Goal: Task Accomplishment & Management: Use online tool/utility

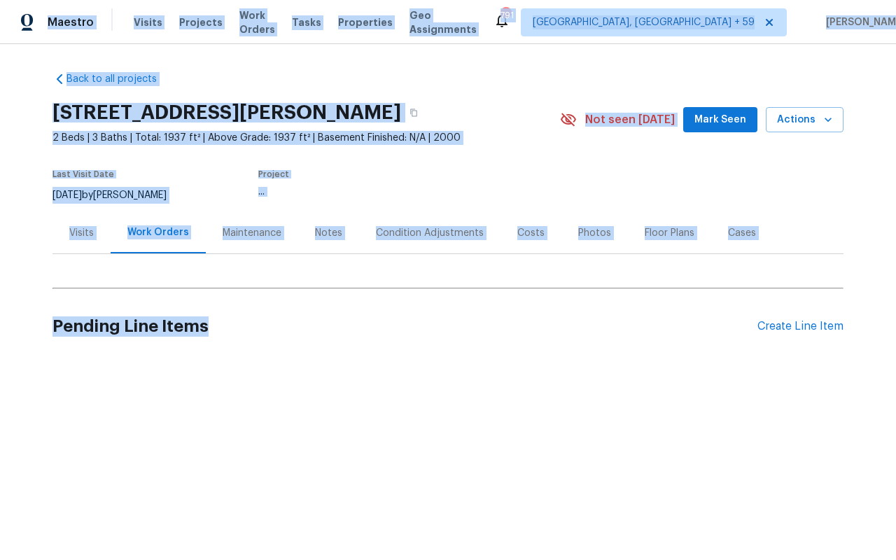
click at [76, 15] on div "Maestro" at bounding box center [47, 22] width 94 height 28
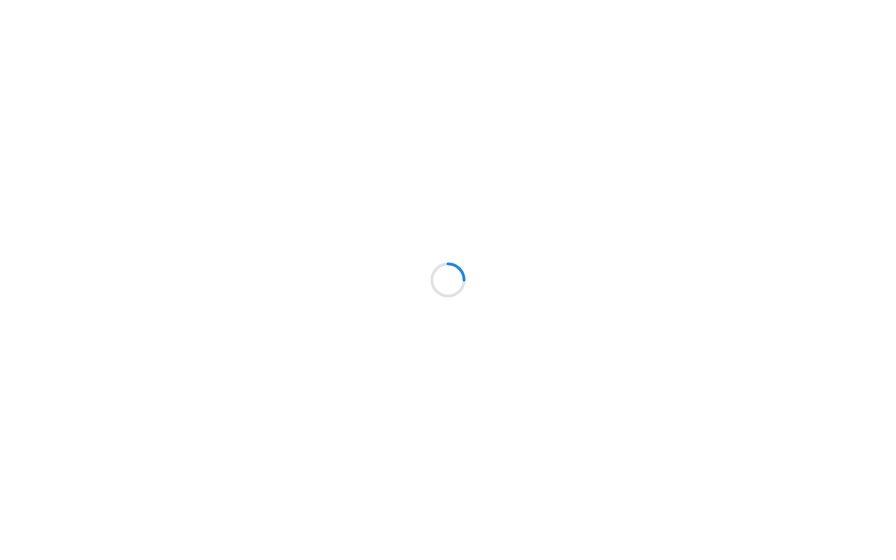
click at [75, 23] on div at bounding box center [448, 280] width 896 height 560
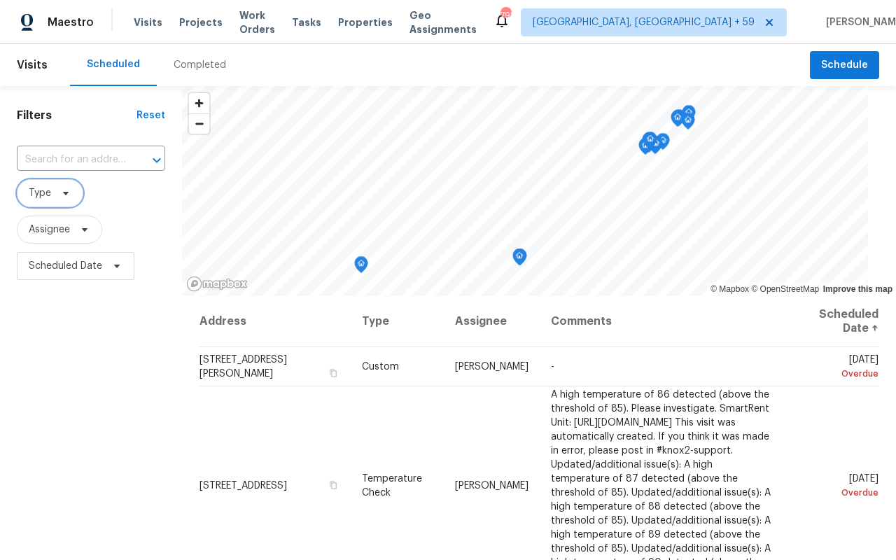
click at [60, 188] on icon at bounding box center [65, 193] width 11 height 11
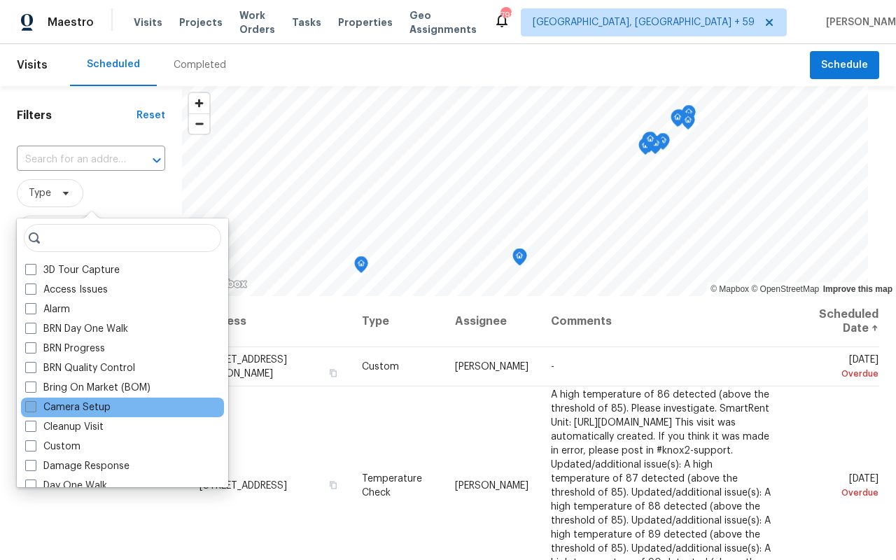
click at [27, 406] on span at bounding box center [30, 406] width 11 height 11
click at [27, 406] on input "Camera Setup" at bounding box center [29, 404] width 9 height 9
checkbox input "true"
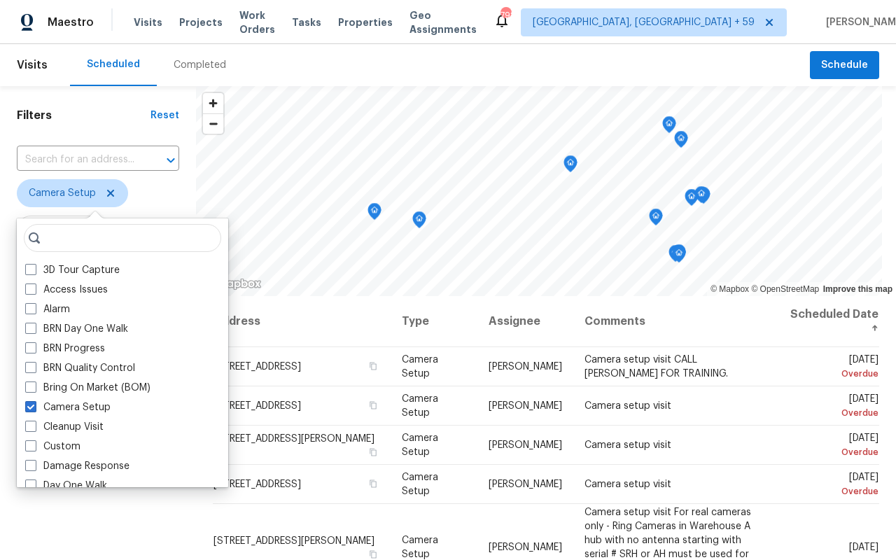
click at [172, 135] on div "Filters Reset ​ Camera Setup Assignee Scheduled Date" at bounding box center [98, 415] width 196 height 658
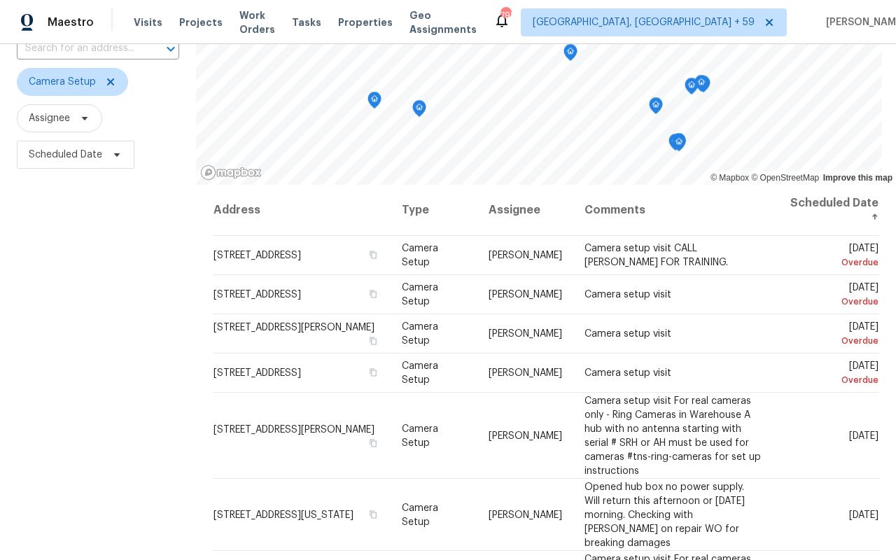
scroll to position [114, 0]
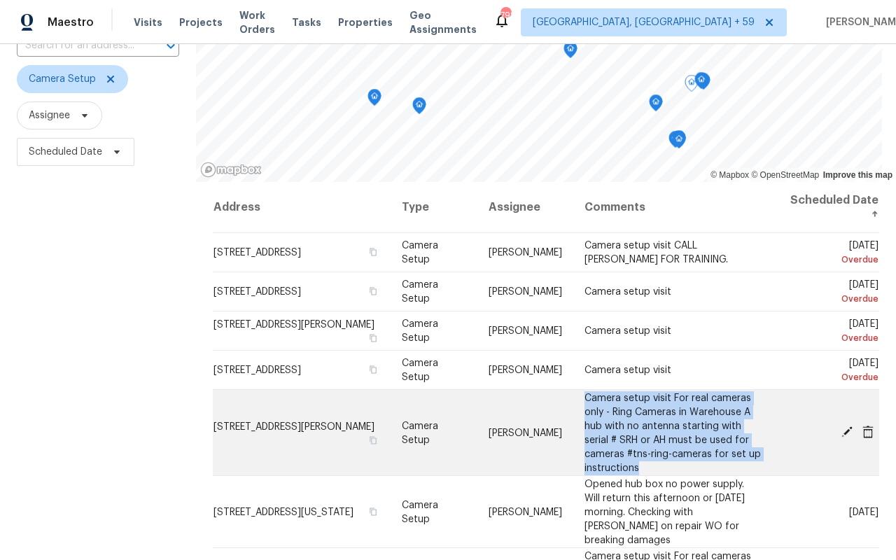
drag, startPoint x: 658, startPoint y: 461, endPoint x: 590, endPoint y: 393, distance: 97.0
click at [590, 393] on td "Camera setup visit For real cameras only - Ring Cameras in Warehouse A hub with…" at bounding box center [673, 433] width 200 height 86
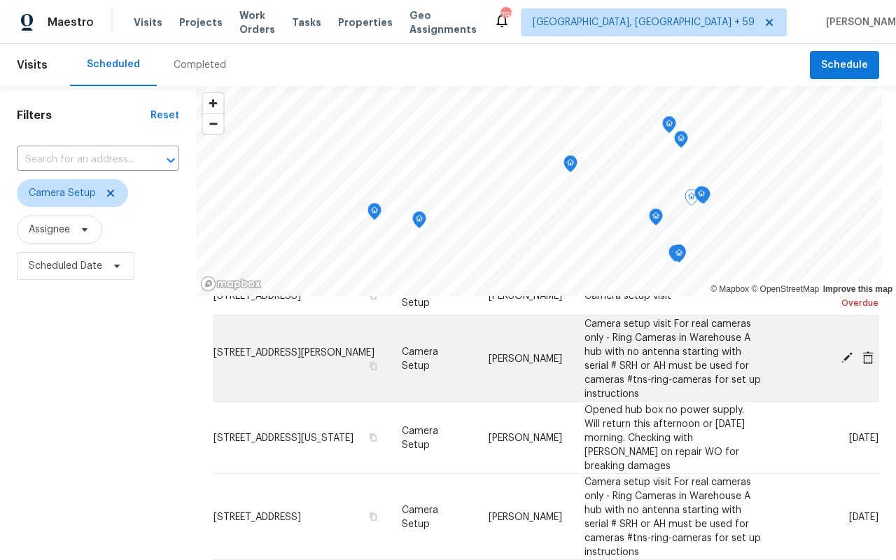
scroll to position [144, 0]
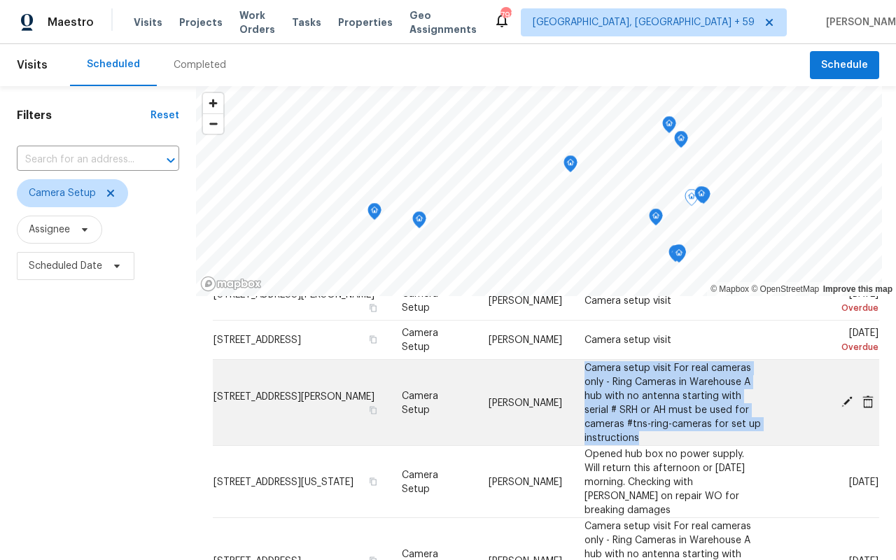
drag, startPoint x: 652, startPoint y: 434, endPoint x: 584, endPoint y: 364, distance: 97.5
click at [584, 364] on td "Camera setup visit For real cameras only - Ring Cameras in Warehouse A hub with…" at bounding box center [673, 403] width 200 height 86
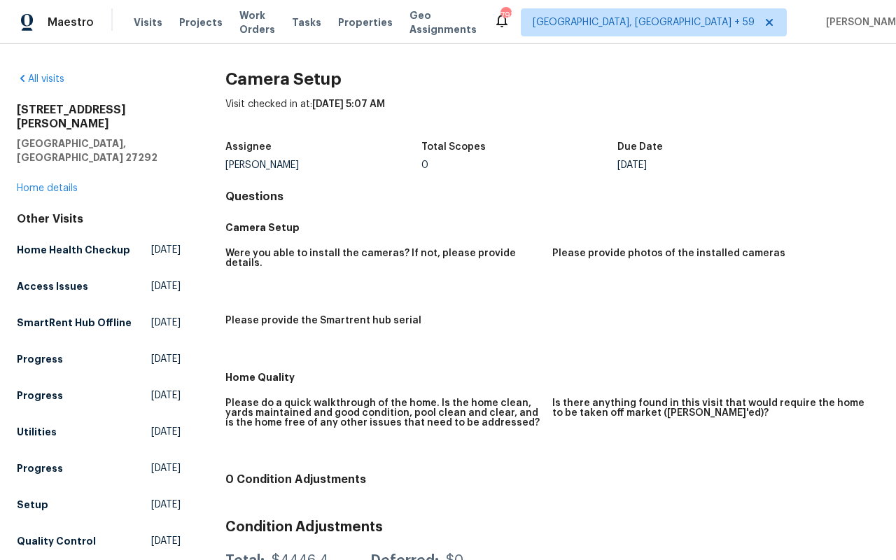
scroll to position [151, 0]
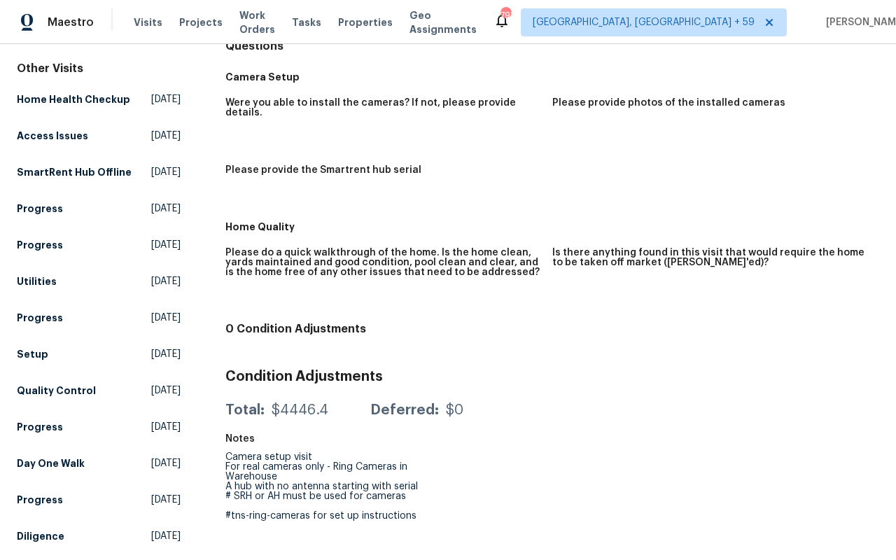
drag, startPoint x: 419, startPoint y: 520, endPoint x: 203, endPoint y: 442, distance: 229.9
click at [203, 442] on div "All visits 969 Old Linwood Rd Lexington, NC 27292 Home details Other Visits Hom…" at bounding box center [448, 241] width 863 height 639
copy div "Camera setup visit For real cameras only - Ring Cameras in Warehouse A hub with…"
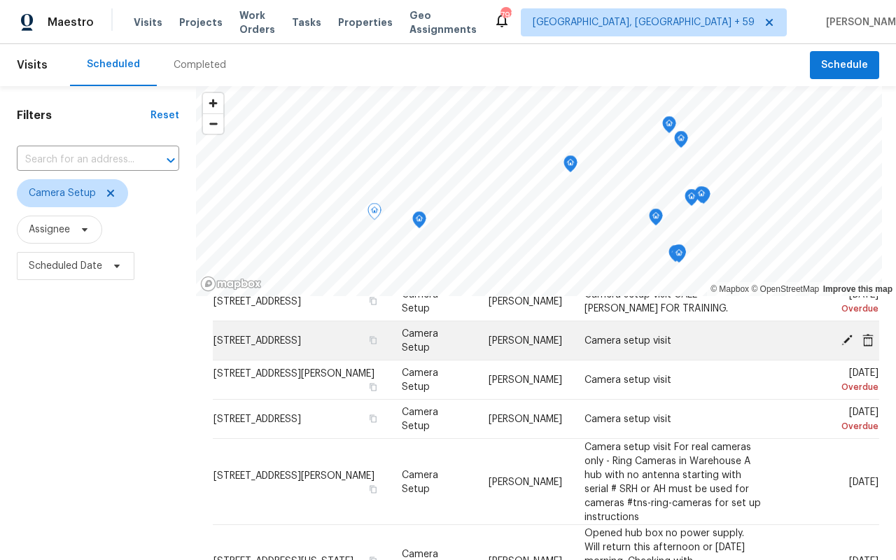
scroll to position [76, 0]
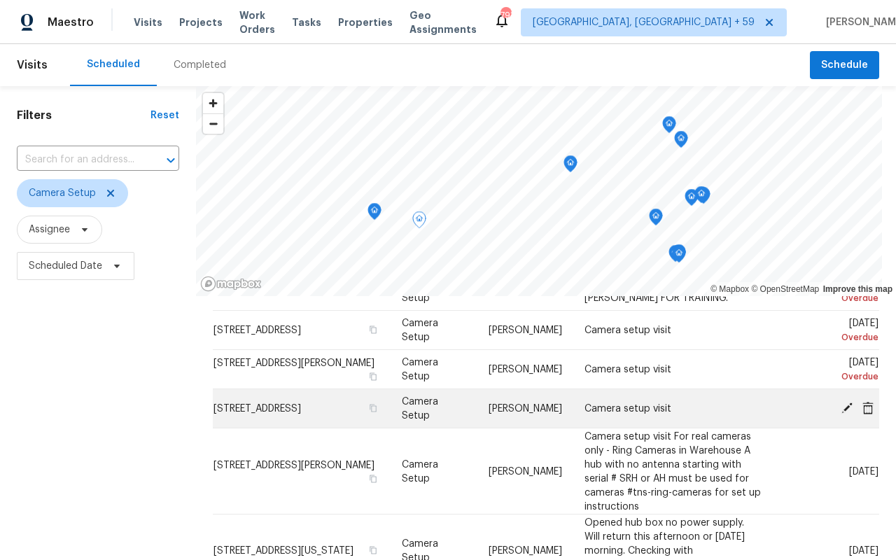
click at [846, 406] on icon at bounding box center [847, 407] width 11 height 11
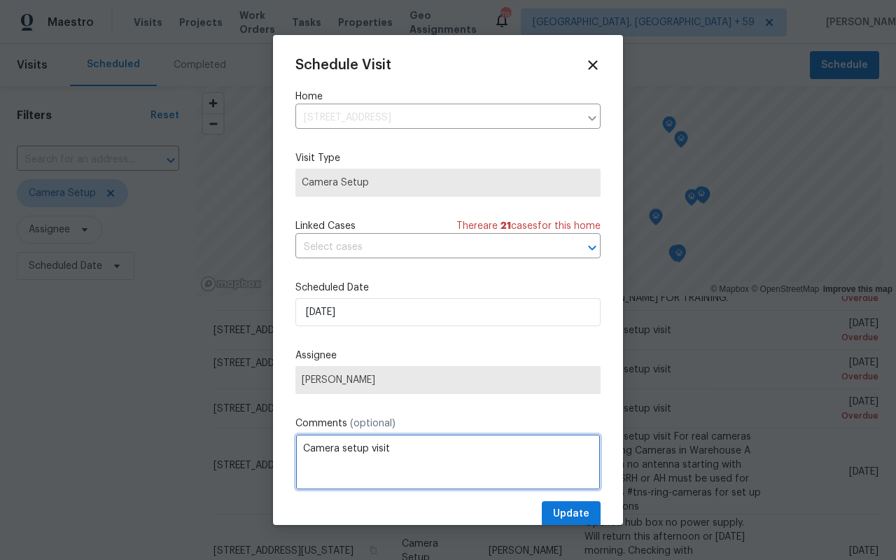
click at [427, 444] on textarea "Camera setup visit" at bounding box center [447, 462] width 305 height 56
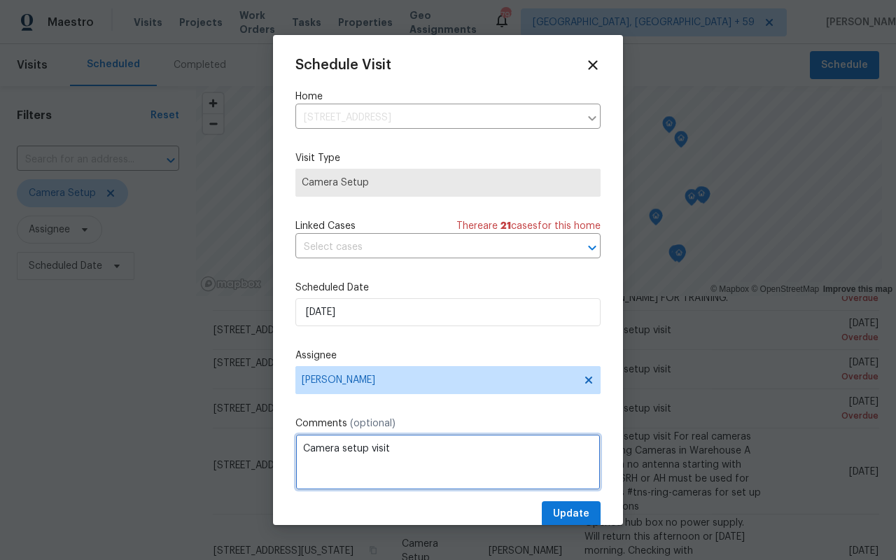
click at [427, 442] on textarea "Camera setup visit" at bounding box center [447, 462] width 305 height 56
paste textarea "For real cameras only - Ring Cameras in Warehouse A hub with no antenna startin…"
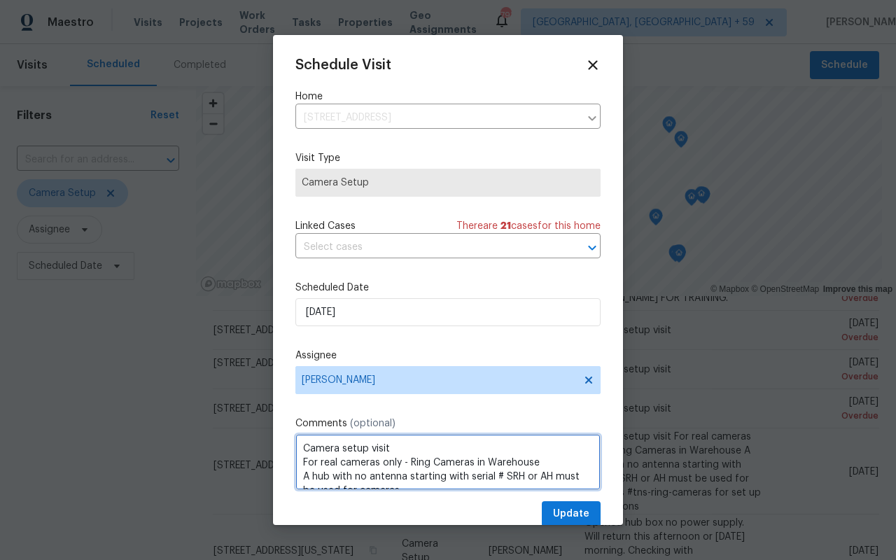
scroll to position [34, 0]
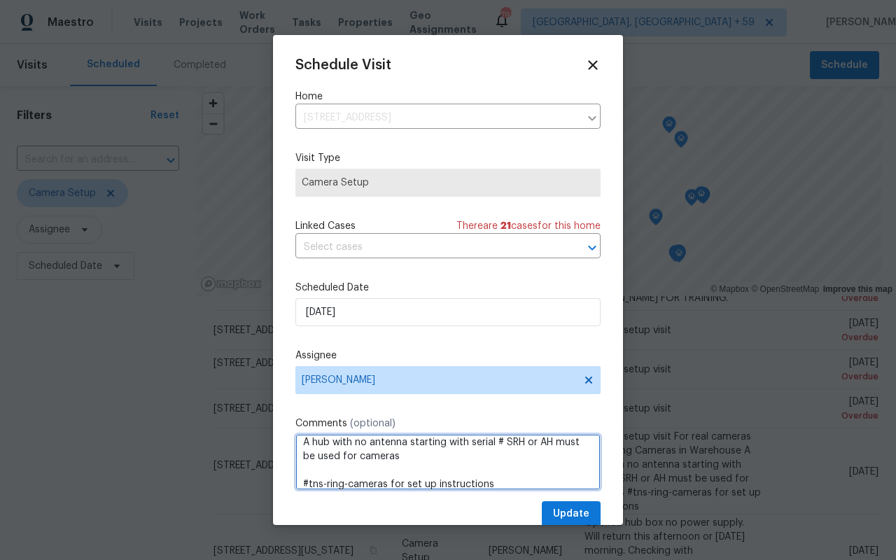
type textarea "Camera setup visit For real cameras only - Ring Cameras in Warehouse A hub with…"
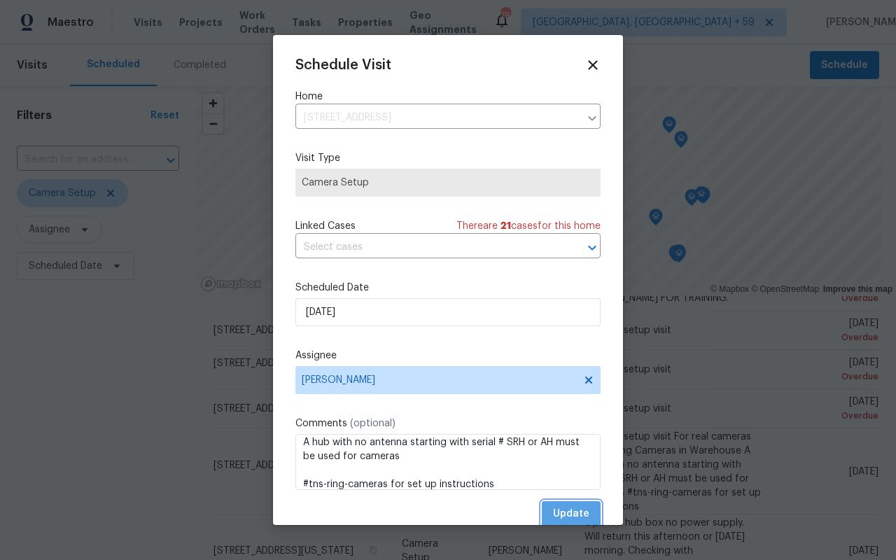
click at [564, 513] on span "Update" at bounding box center [571, 514] width 36 height 18
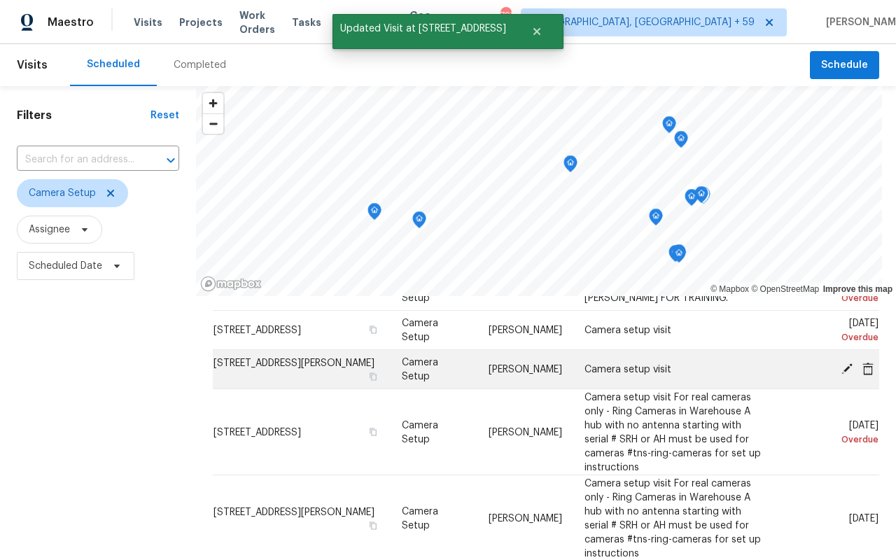
click at [846, 370] on icon at bounding box center [847, 368] width 11 height 11
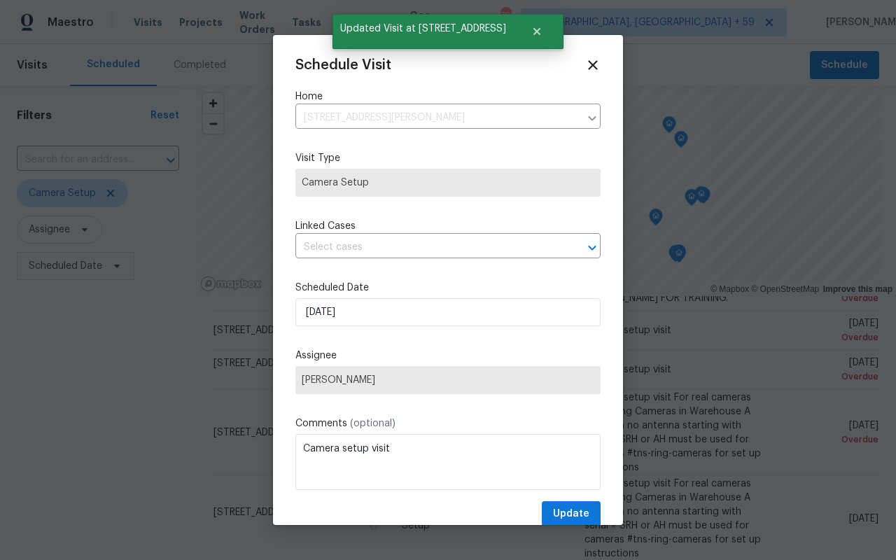
click at [463, 421] on label "Comments (optional)" at bounding box center [447, 424] width 305 height 14
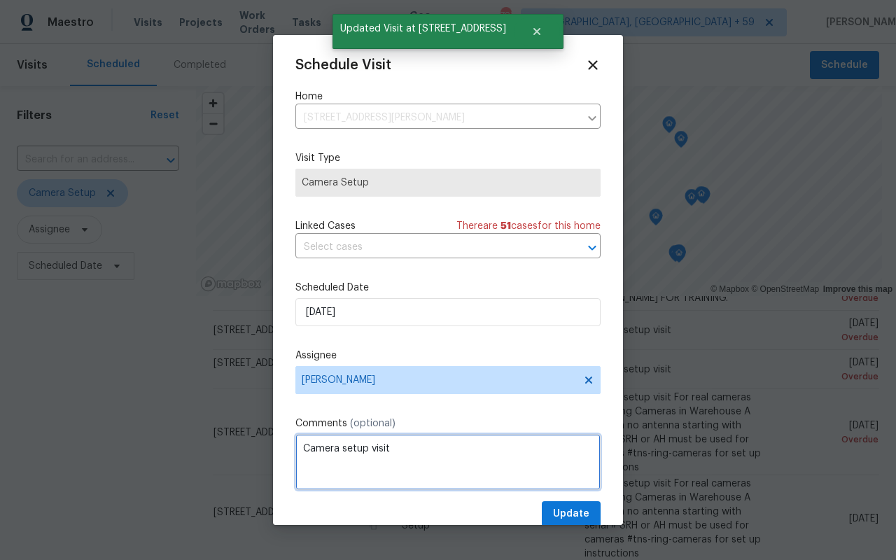
click at [462, 451] on textarea "Camera setup visit" at bounding box center [447, 462] width 305 height 56
type textarea "v"
paste textarea "Camera setup visit For real cameras only - Ring Cameras in Warehouse A hub with…"
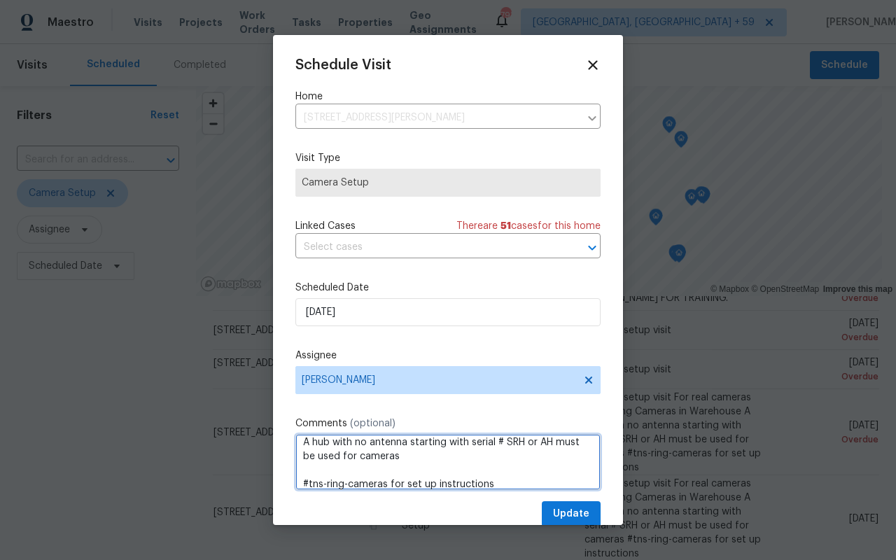
type textarea "Camera setup visit For real cameras only - Ring Cameras in Warehouse A hub with…"
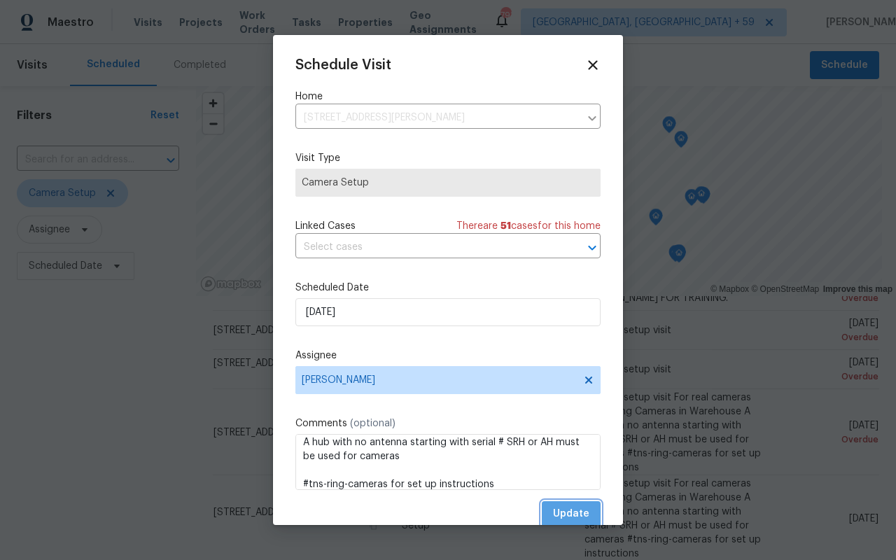
click at [585, 519] on span "Update" at bounding box center [571, 514] width 36 height 18
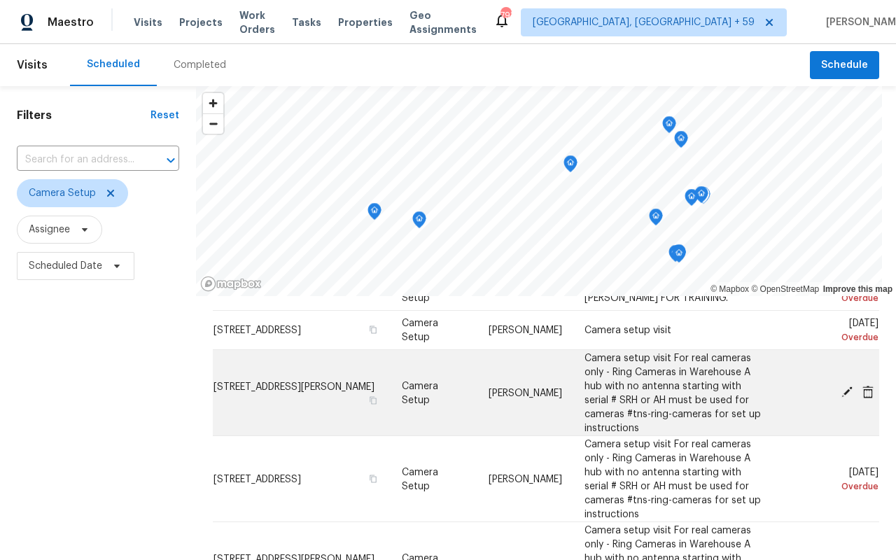
scroll to position [0, 0]
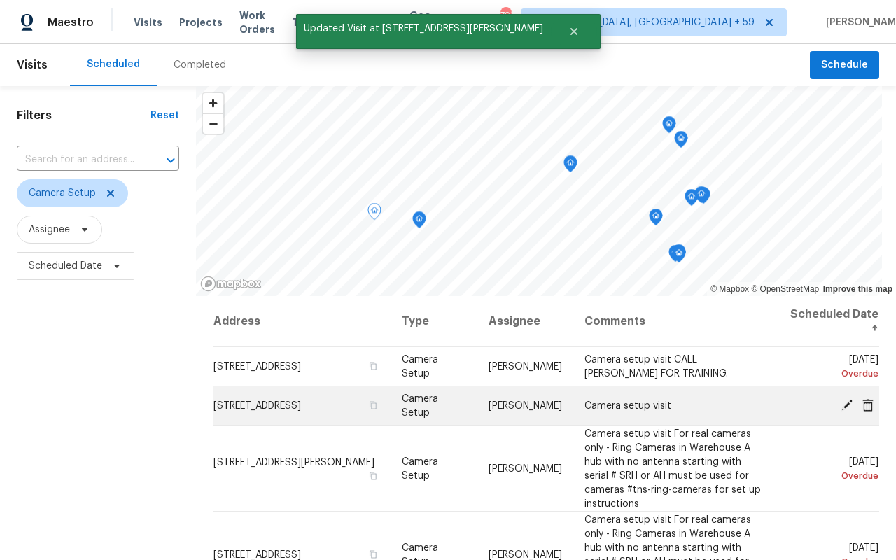
click at [845, 408] on icon at bounding box center [847, 404] width 11 height 11
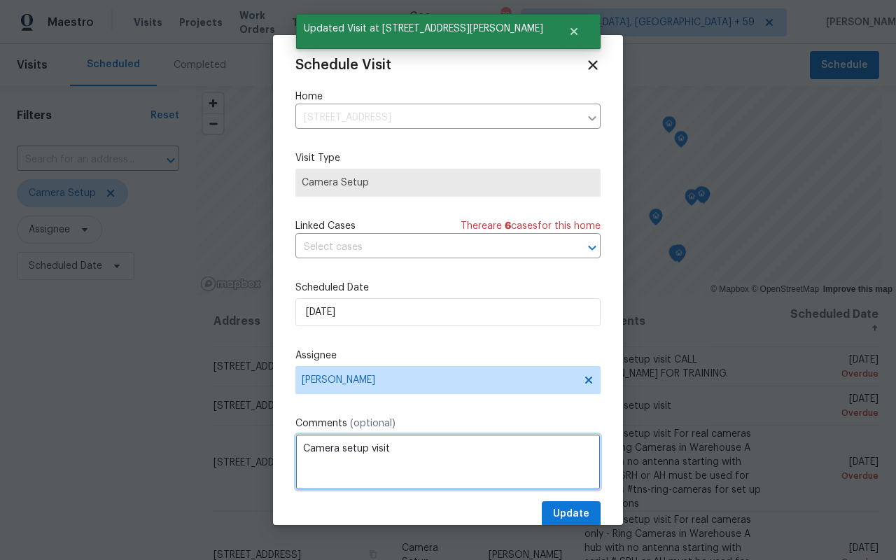
click at [412, 451] on textarea "Camera setup visit" at bounding box center [447, 462] width 305 height 56
paste textarea "For real cameras only - Ring Cameras in Warehouse A hub with no antenna startin…"
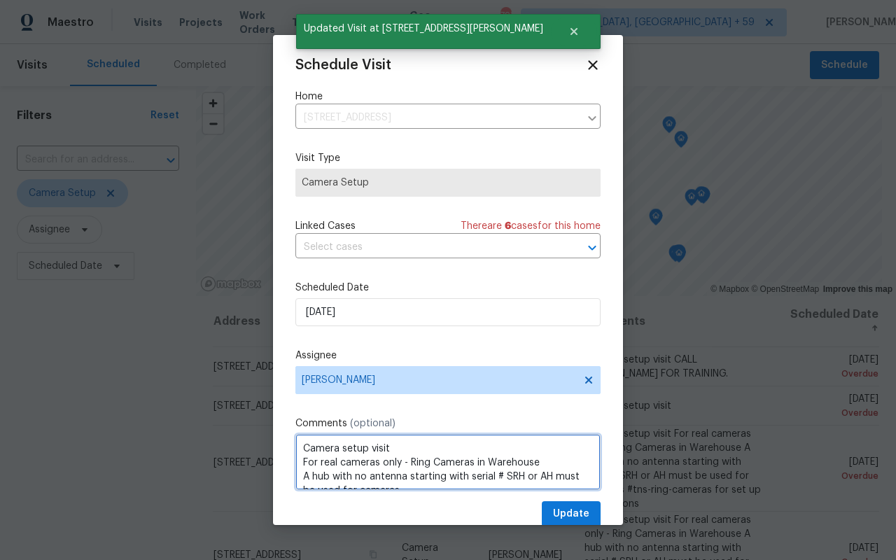
scroll to position [34, 0]
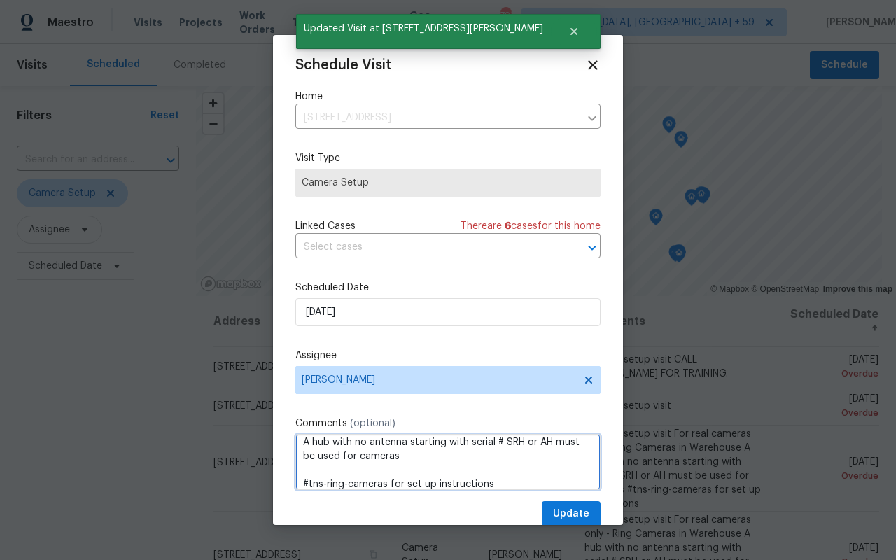
type textarea "Camera setup visit For real cameras only - Ring Cameras in Warehouse A hub with…"
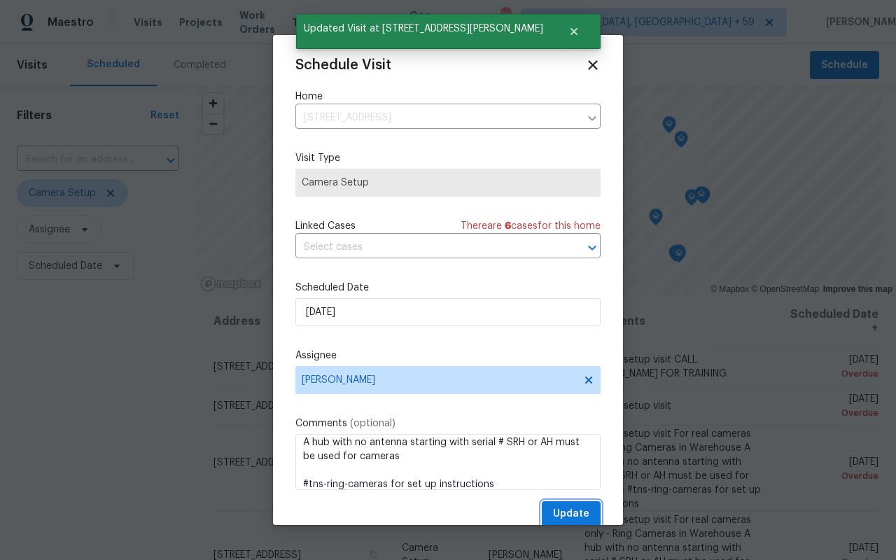
click at [569, 513] on span "Update" at bounding box center [571, 514] width 36 height 18
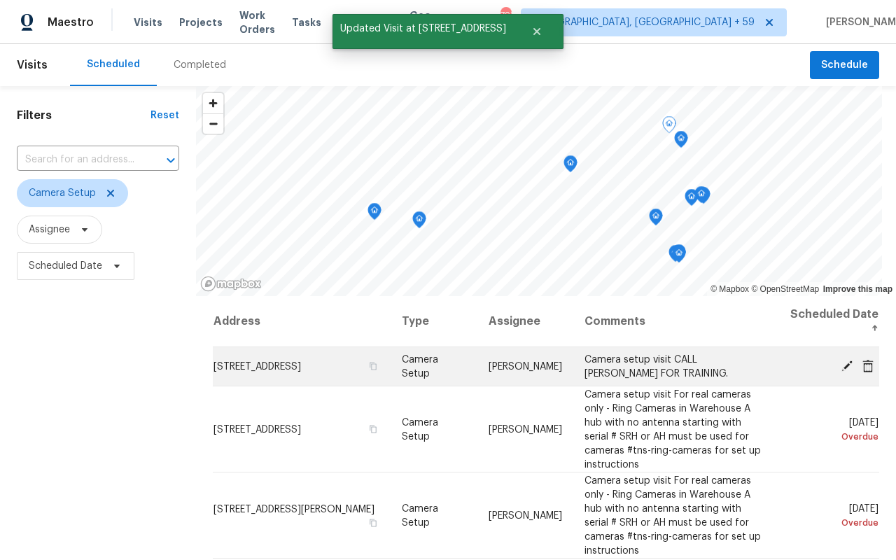
click at [846, 365] on icon at bounding box center [847, 365] width 11 height 11
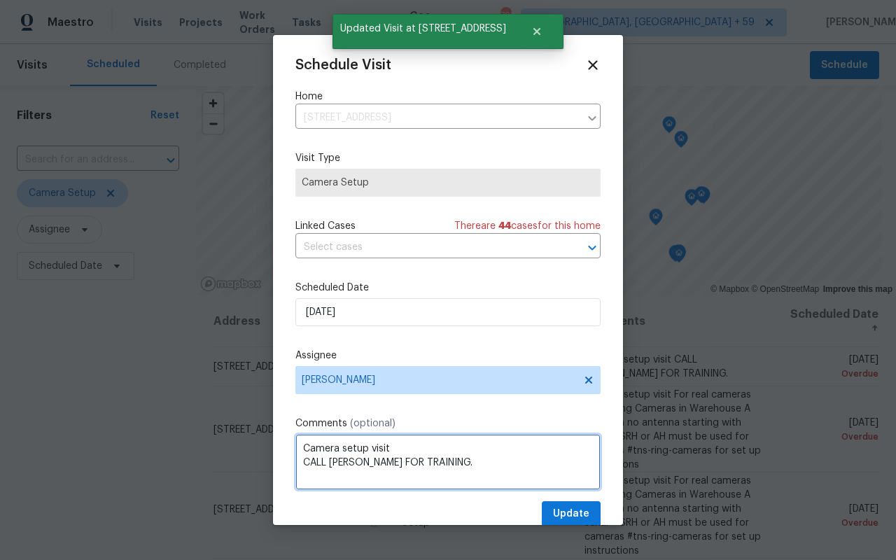
click at [482, 470] on textarea "Camera setup visit CALL [PERSON_NAME] FOR TRAINING." at bounding box center [447, 462] width 305 height 56
paste textarea "Camera setup visit For real cameras only - Ring Cameras in Warehouse A hub with…"
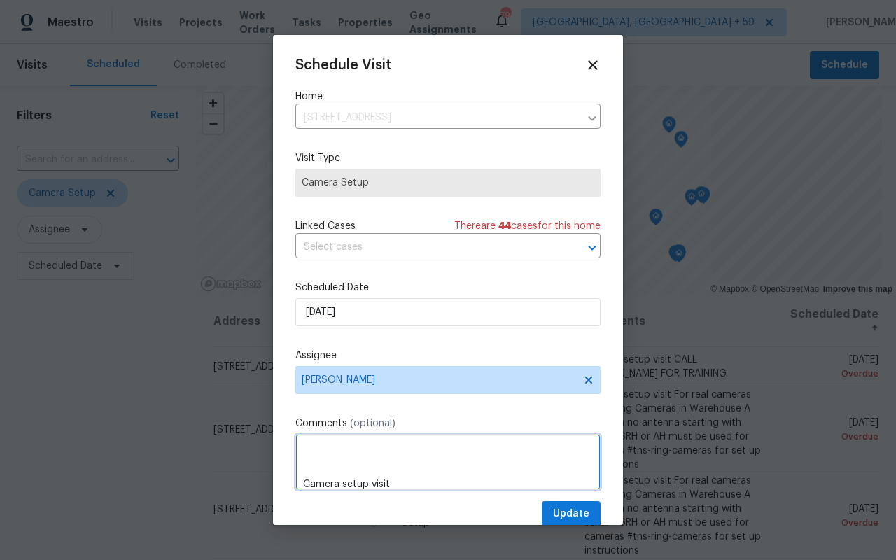
scroll to position [104, 0]
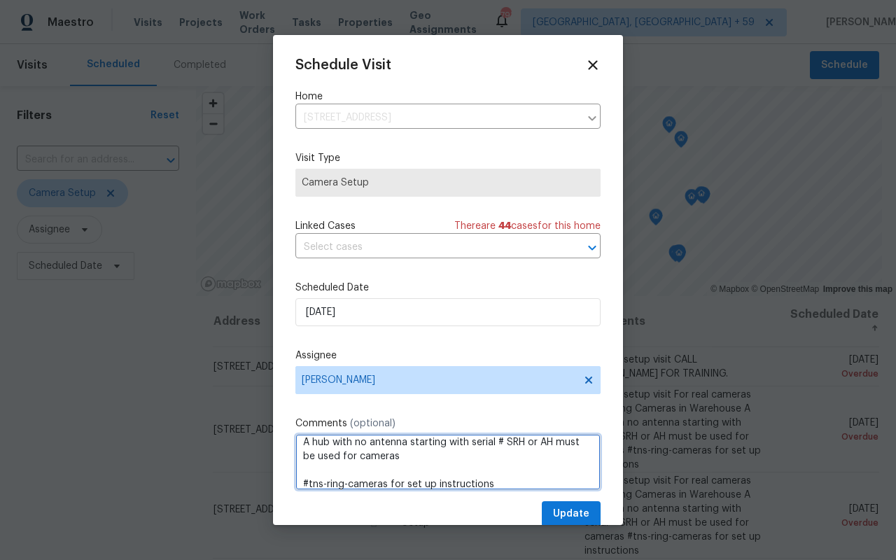
type textarea "Camera setup visit CALL [PERSON_NAME] FOR TRAINING. Camera setup visit For real…"
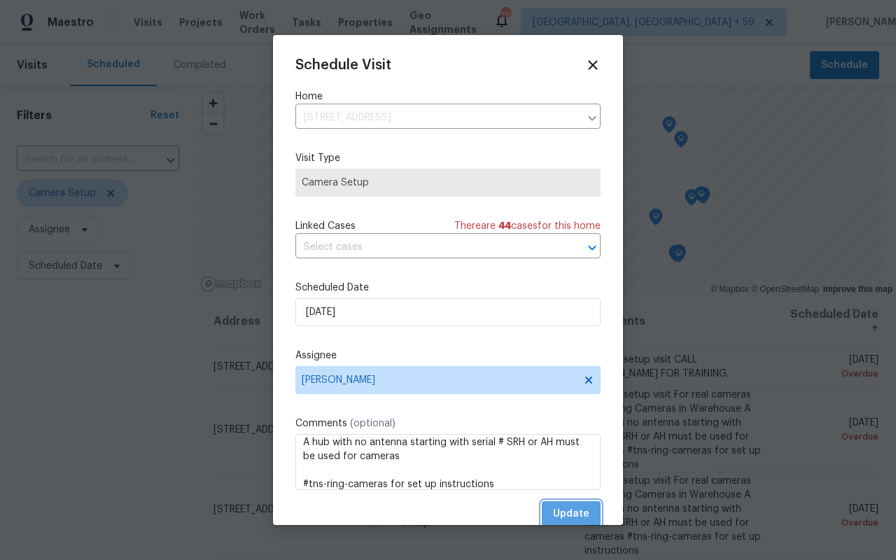
click at [569, 517] on span "Update" at bounding box center [571, 514] width 36 height 18
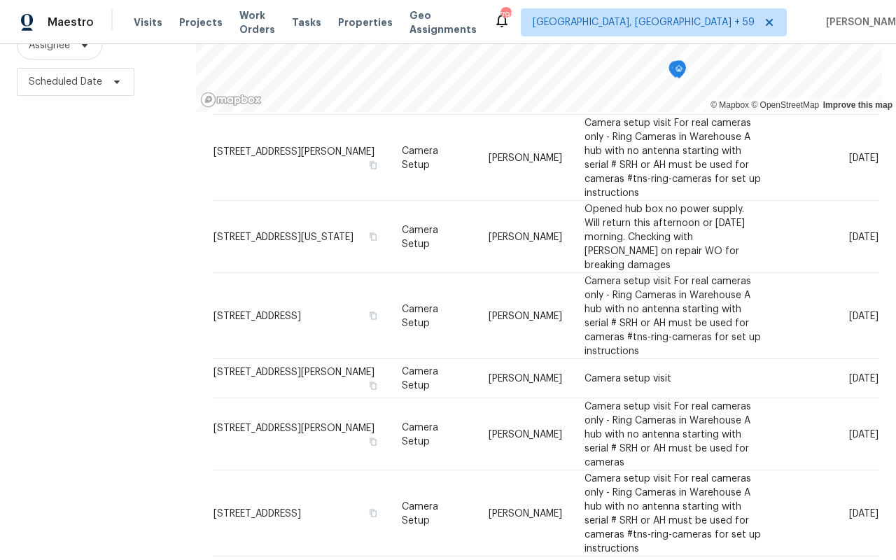
scroll to position [417, 0]
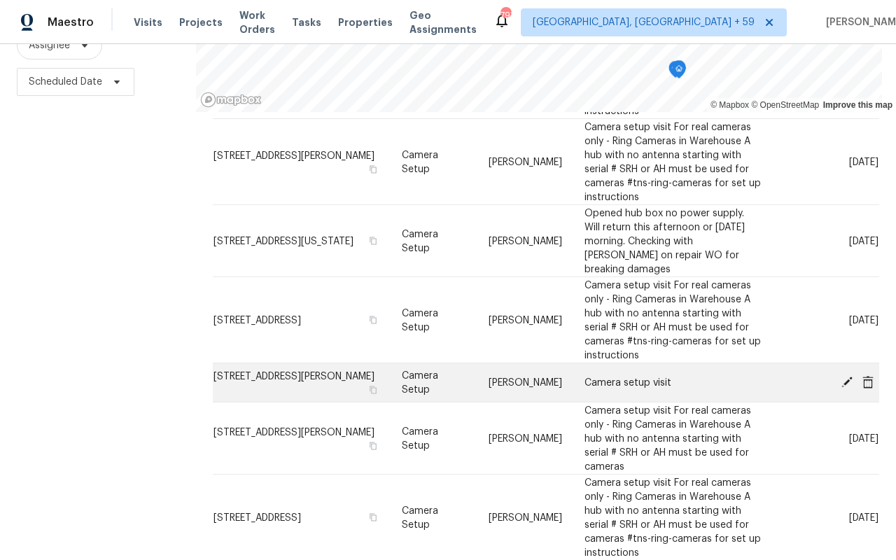
click at [846, 376] on icon at bounding box center [847, 381] width 11 height 11
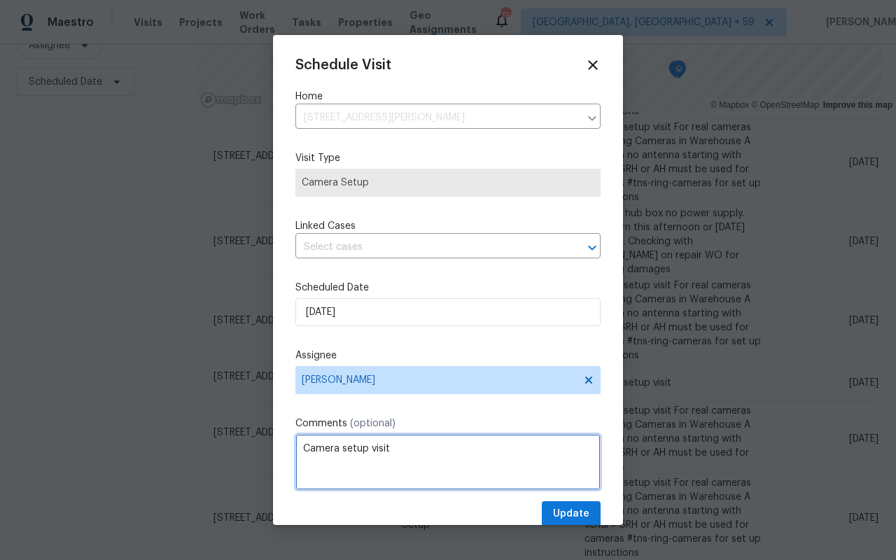
click at [514, 445] on textarea "Camera setup visit" at bounding box center [447, 462] width 305 height 56
paste textarea "For real cameras only - Ring Cameras in Warehouse A hub with no antenna startin…"
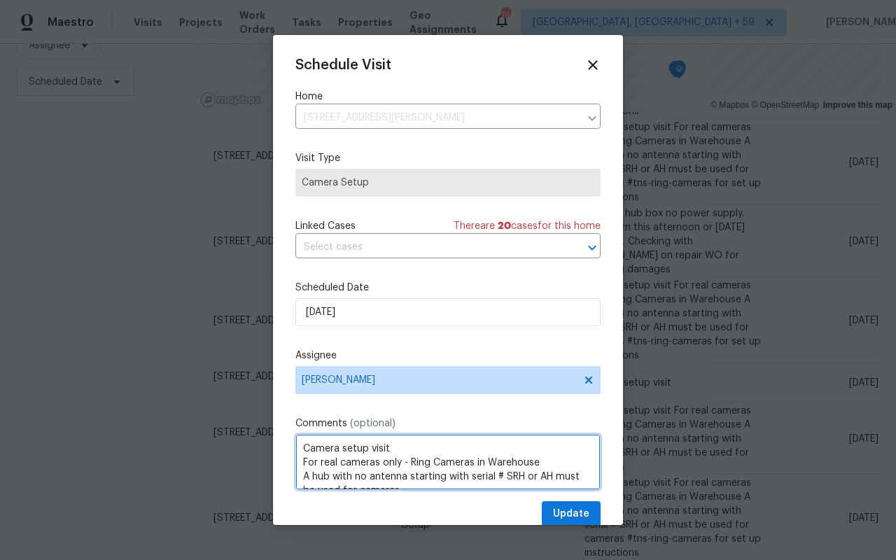
scroll to position [34, 0]
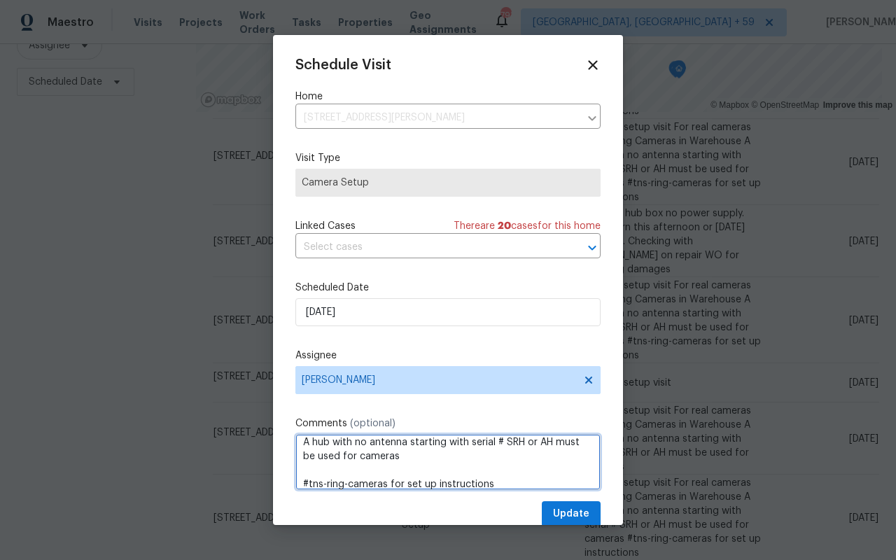
type textarea "Camera setup visit For real cameras only - Ring Cameras in Warehouse A hub with…"
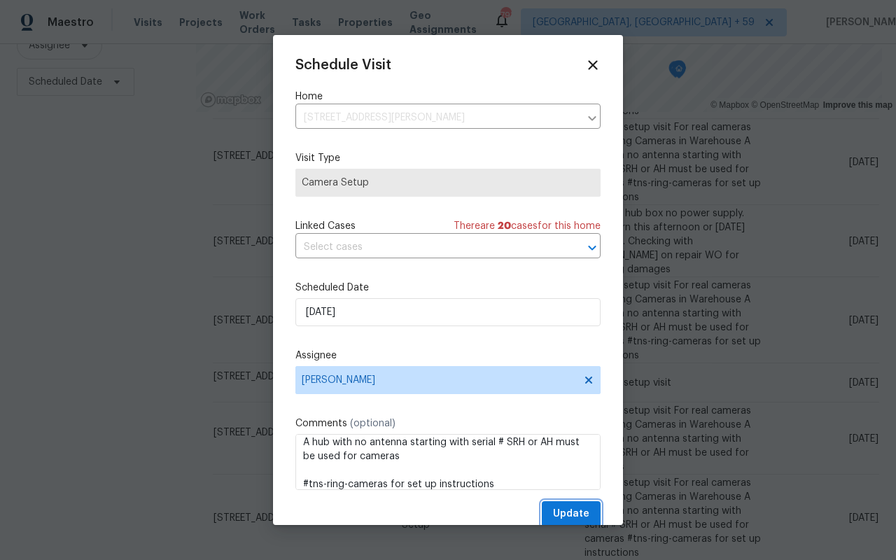
click at [563, 518] on span "Update" at bounding box center [571, 514] width 36 height 18
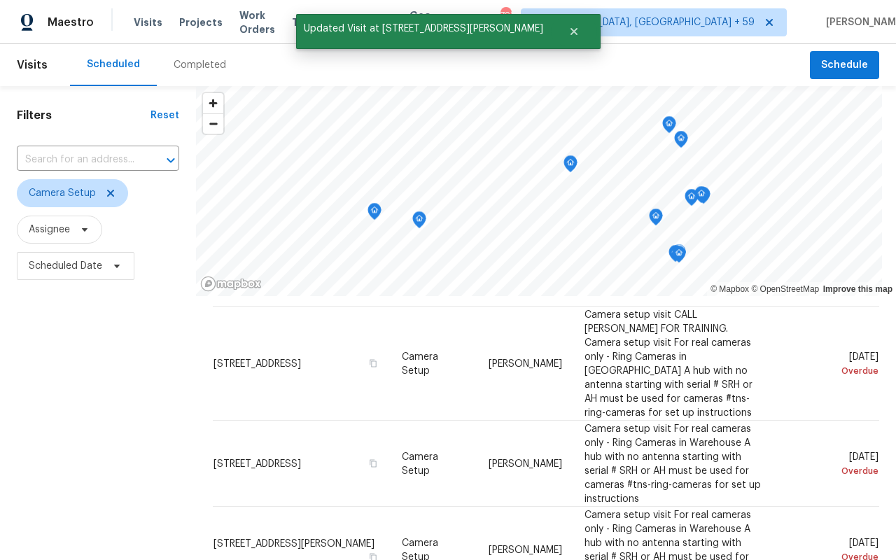
scroll to position [0, 0]
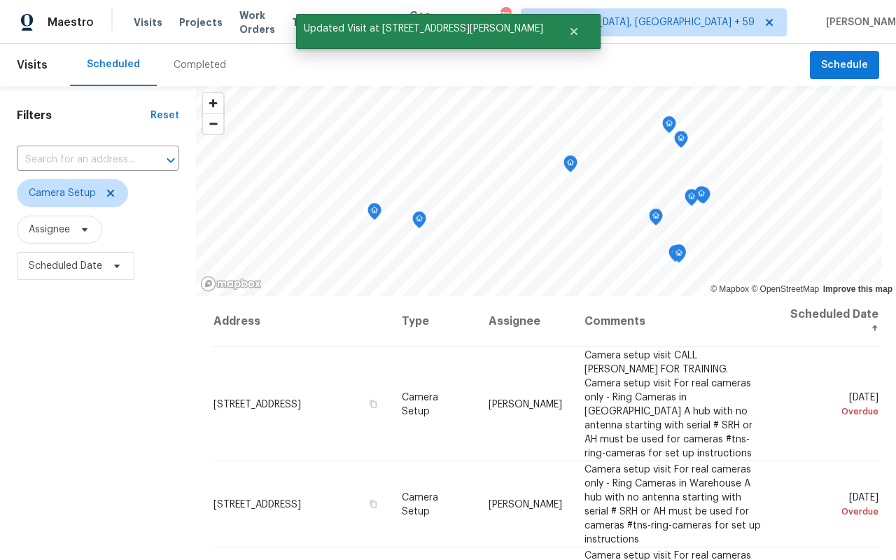
click at [175, 61] on div "Completed" at bounding box center [200, 65] width 53 height 14
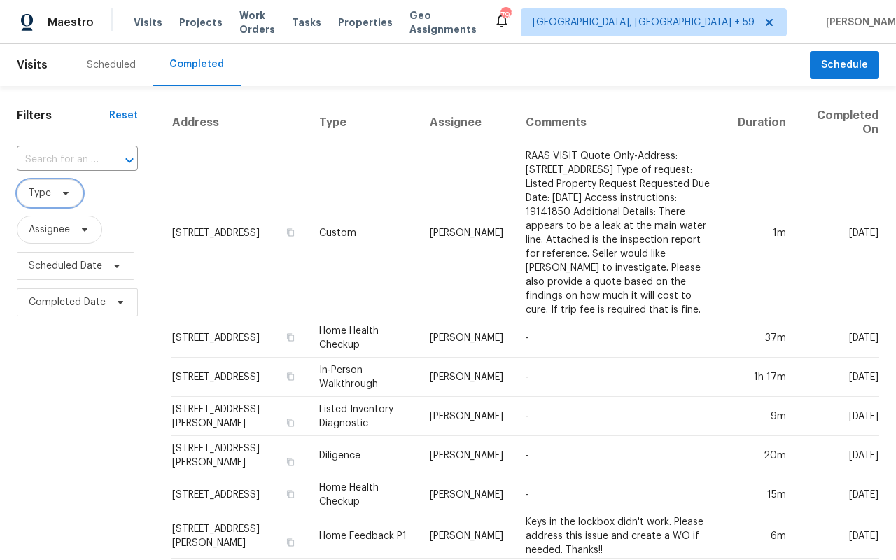
click at [54, 189] on span "Type" at bounding box center [50, 193] width 67 height 28
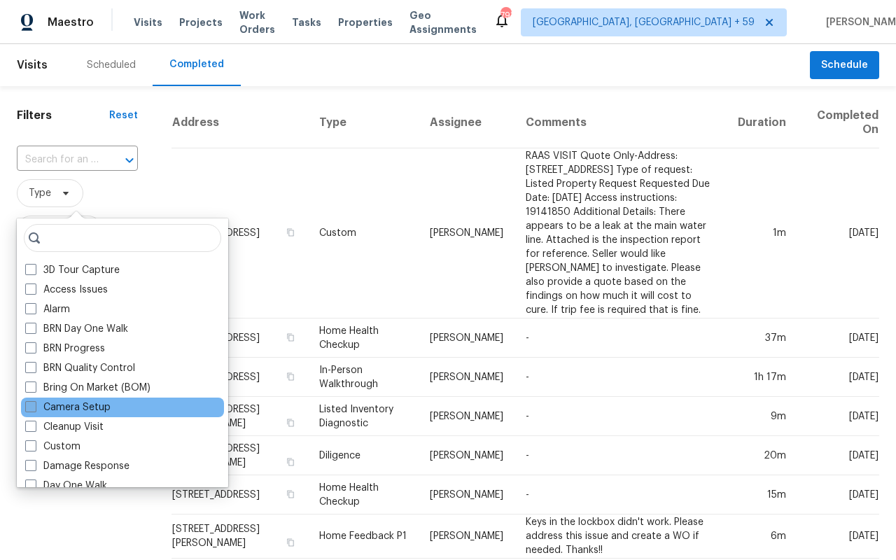
click at [32, 406] on span at bounding box center [30, 406] width 11 height 11
click at [32, 406] on input "Camera Setup" at bounding box center [29, 404] width 9 height 9
checkbox input "true"
